Goal: Navigation & Orientation: Find specific page/section

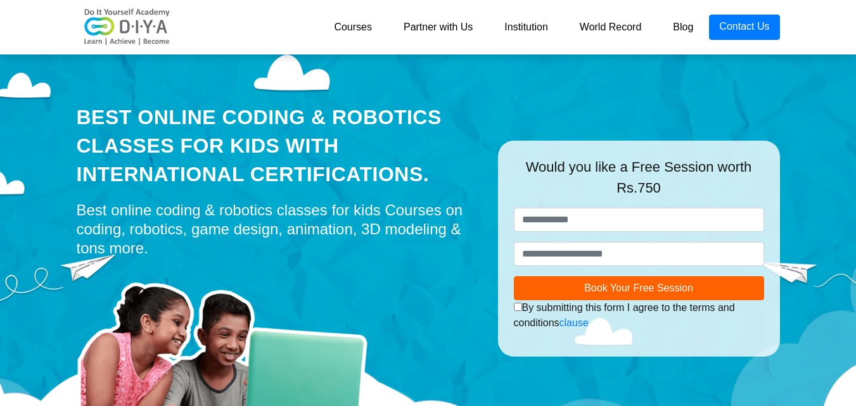
click at [686, 17] on link "Blog" at bounding box center [683, 27] width 52 height 25
